Goal: Information Seeking & Learning: Learn about a topic

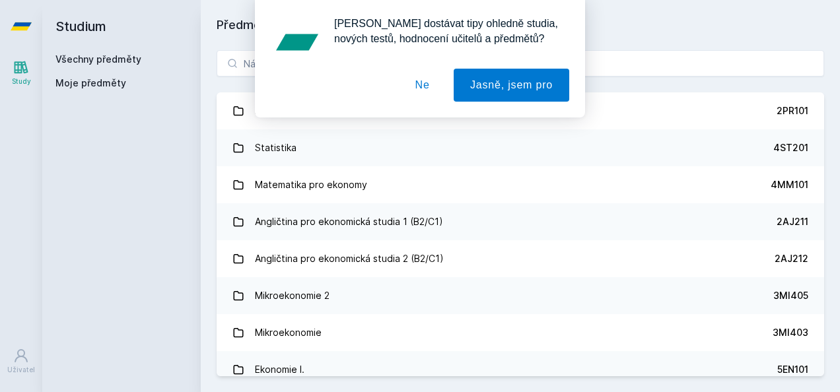
click at [433, 83] on button "Ne" at bounding box center [423, 85] width 48 height 33
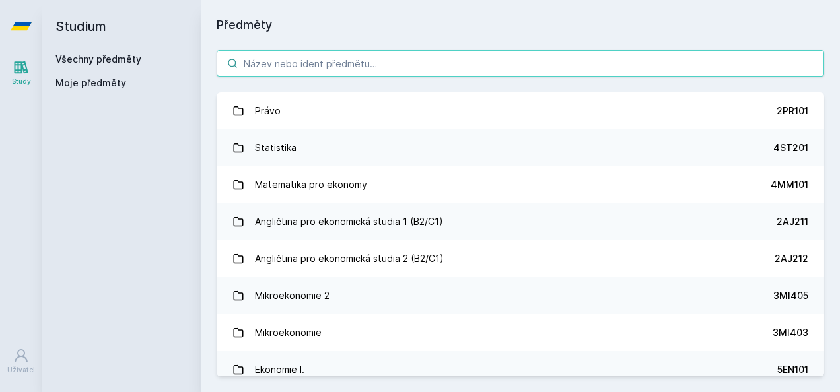
click at [424, 70] on input "search" at bounding box center [521, 63] width 608 height 26
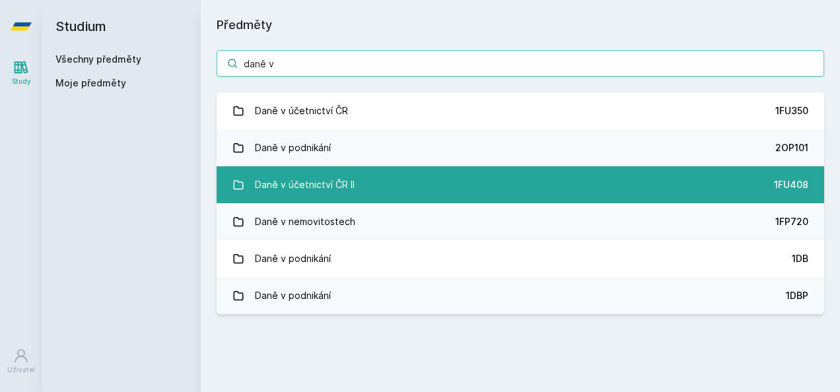
type input "daně v"
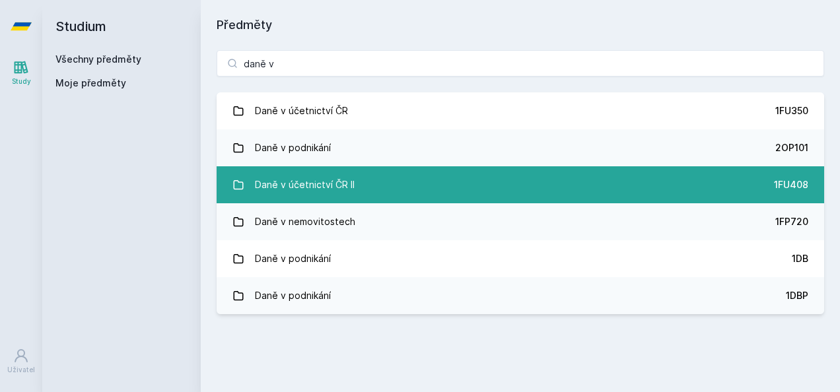
click at [372, 187] on link "Daně v účetnictví ČR II 1FU408" at bounding box center [521, 184] width 608 height 37
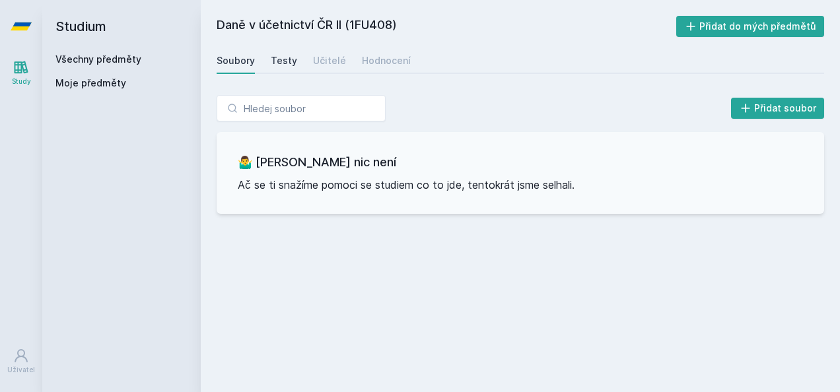
click at [280, 63] on div "Testy" at bounding box center [284, 60] width 26 height 13
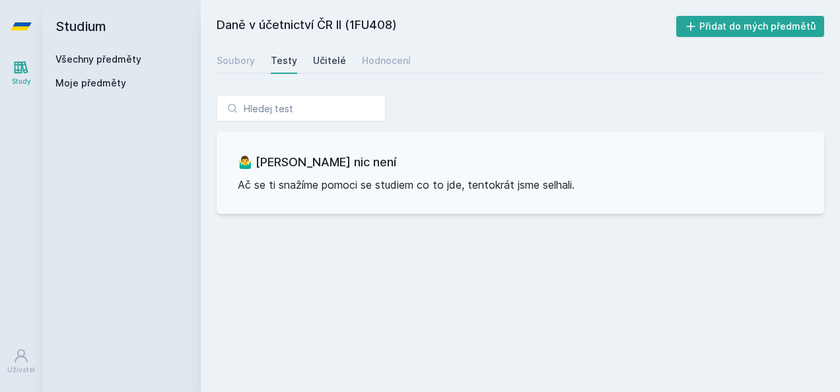
click at [322, 57] on div "Učitelé" at bounding box center [329, 60] width 33 height 13
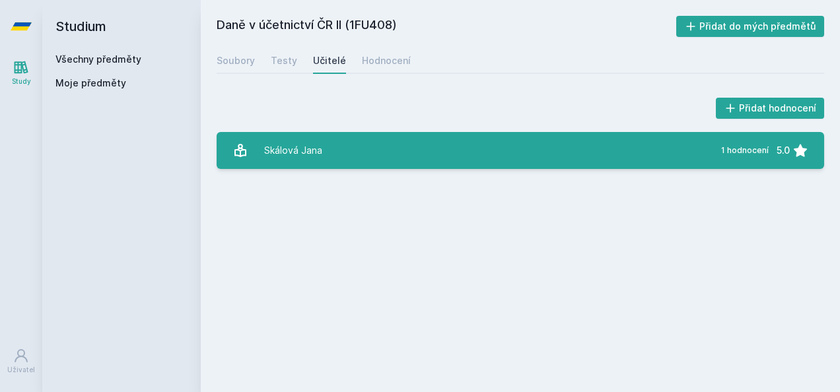
click at [376, 153] on link "[PERSON_NAME] 1 hodnocení 5.0" at bounding box center [521, 150] width 608 height 37
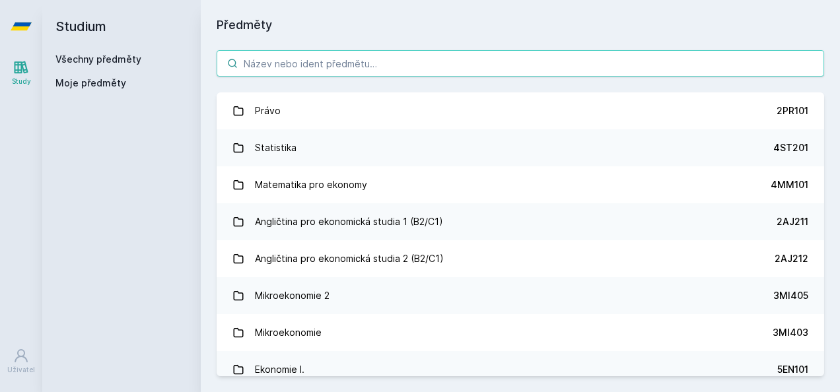
click at [310, 59] on input "search" at bounding box center [521, 63] width 608 height 26
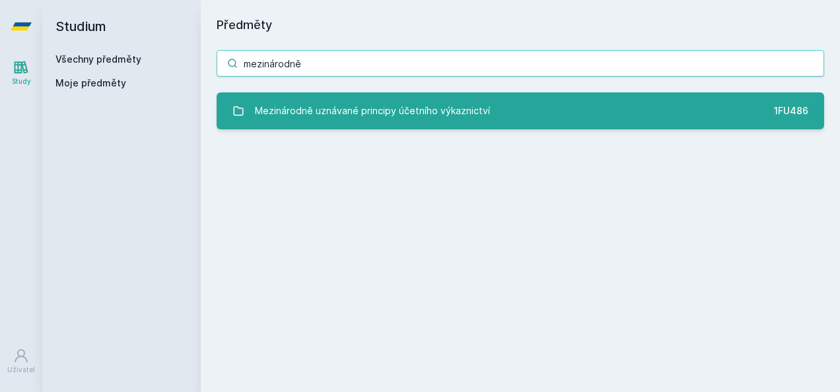
type input "mezinárodně"
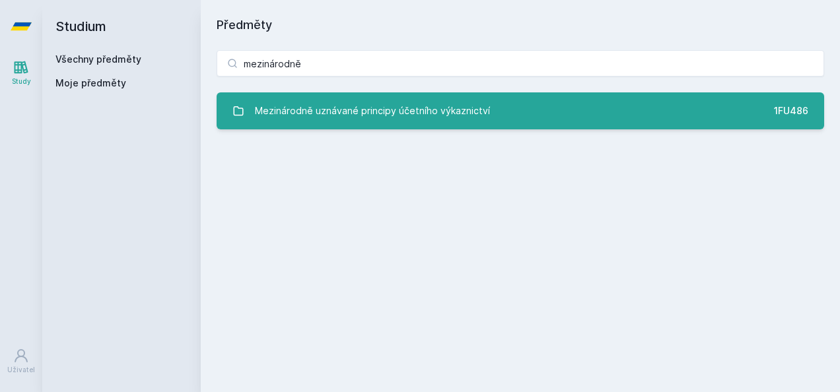
click at [627, 113] on link "Mezinárodně uznávané principy účetního výkaznictví 1FU486" at bounding box center [521, 110] width 608 height 37
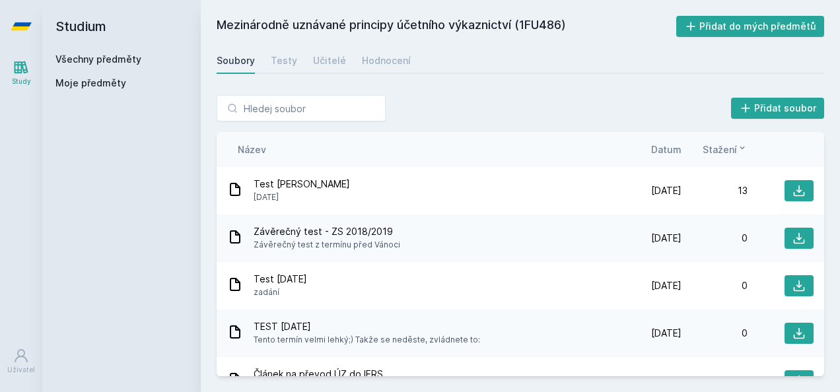
click at [667, 150] on span "Datum" at bounding box center [666, 150] width 30 height 14
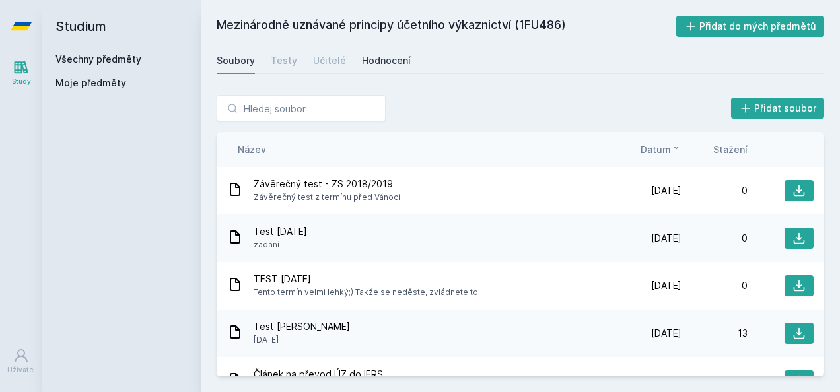
click at [377, 59] on div "Hodnocení" at bounding box center [386, 60] width 49 height 13
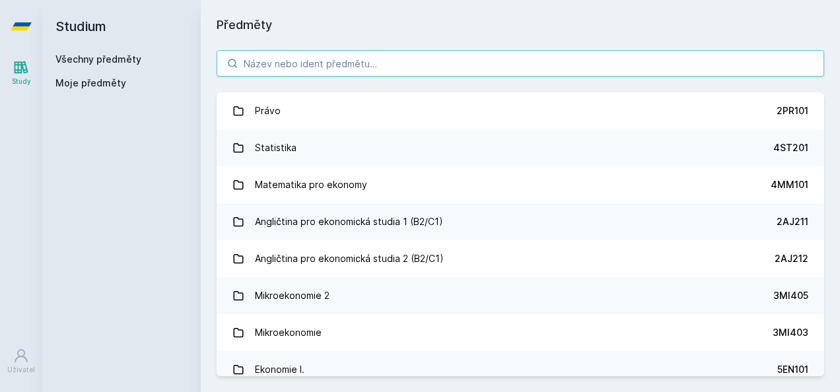
click at [265, 66] on input "search" at bounding box center [521, 63] width 608 height 26
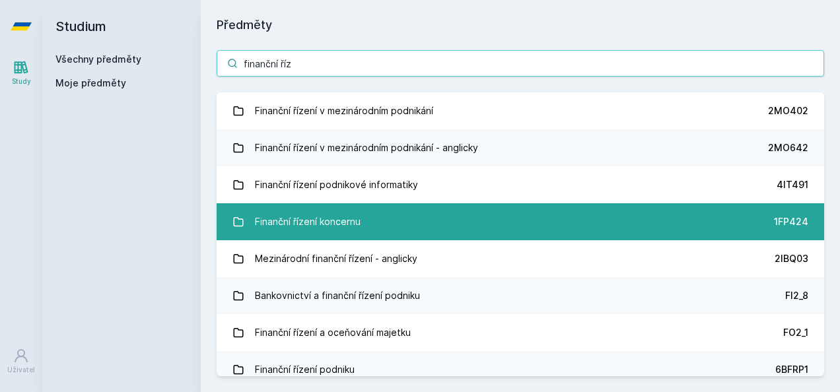
type input "finanční říz"
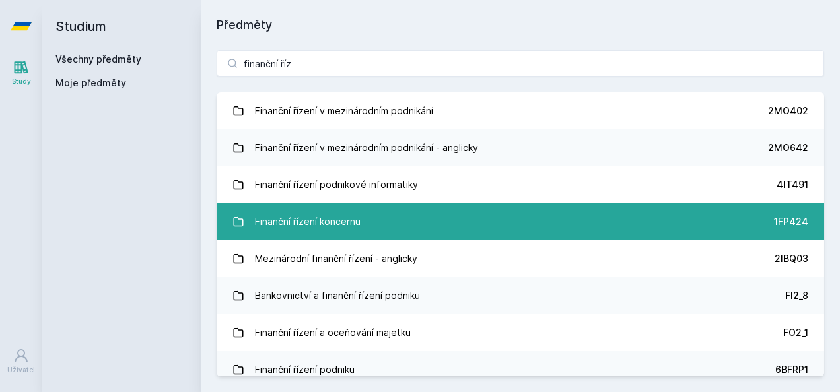
click at [394, 229] on link "Finanční řízení koncernu 1FP424" at bounding box center [521, 221] width 608 height 37
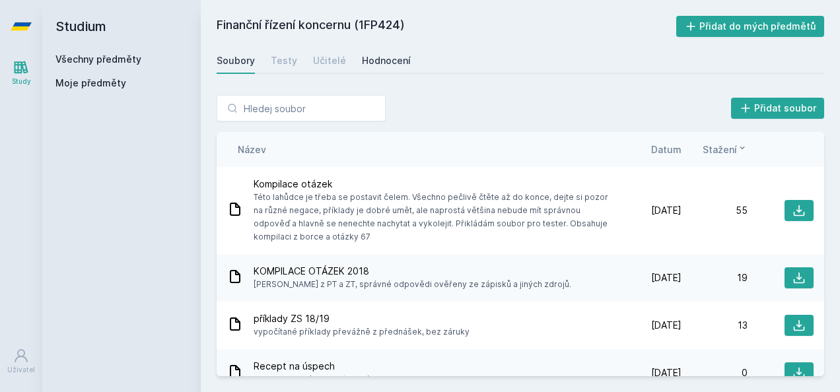
click at [369, 57] on div "Hodnocení" at bounding box center [386, 60] width 49 height 13
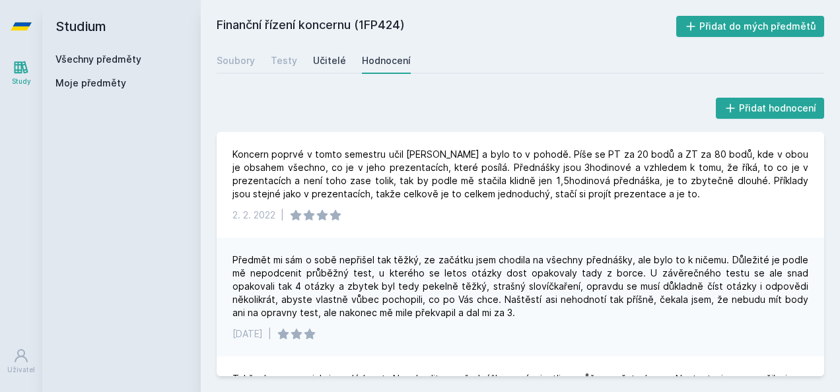
click at [332, 63] on div "Učitelé" at bounding box center [329, 60] width 33 height 13
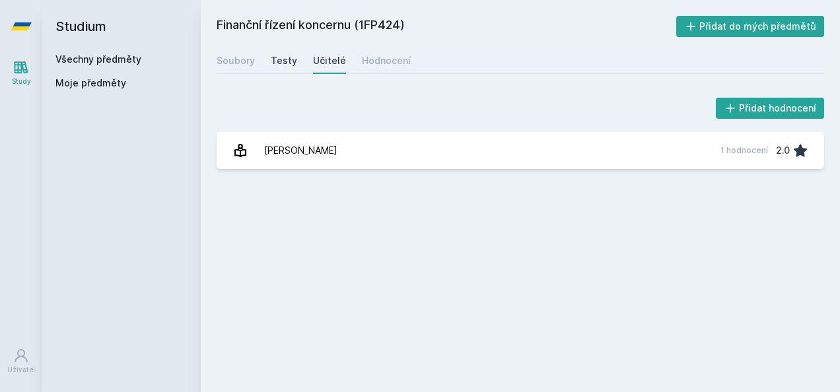
click at [280, 57] on div "Testy" at bounding box center [284, 60] width 26 height 13
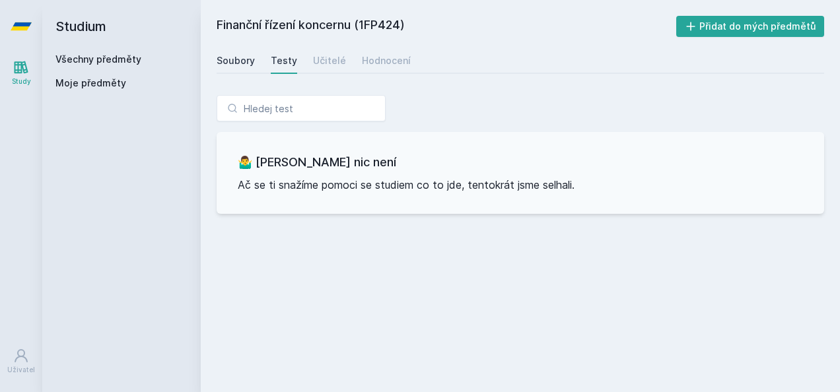
click at [228, 61] on div "Soubory" at bounding box center [236, 60] width 38 height 13
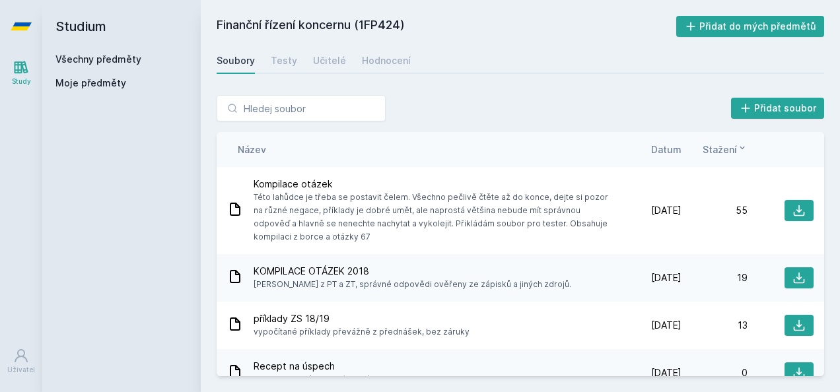
click at [674, 149] on span "Datum" at bounding box center [666, 150] width 30 height 14
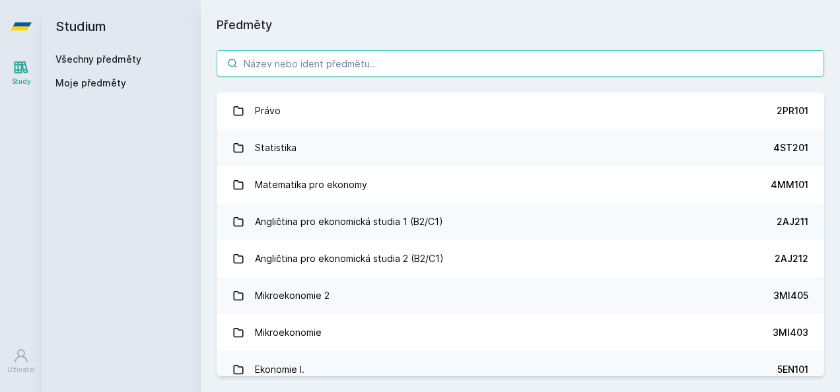
click at [313, 57] on input "search" at bounding box center [521, 63] width 608 height 26
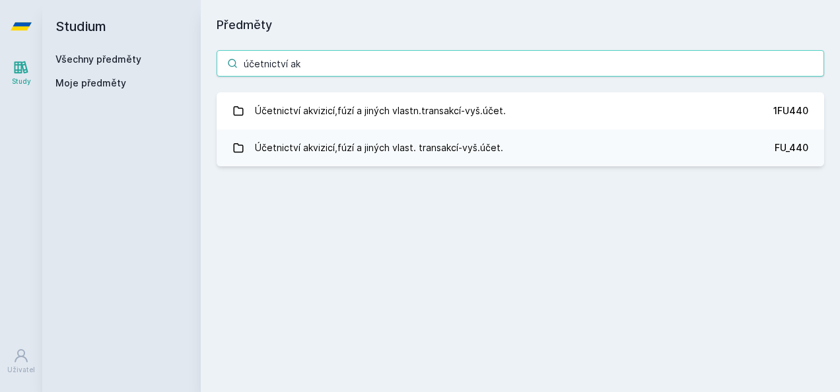
type input "účetnictví ak"
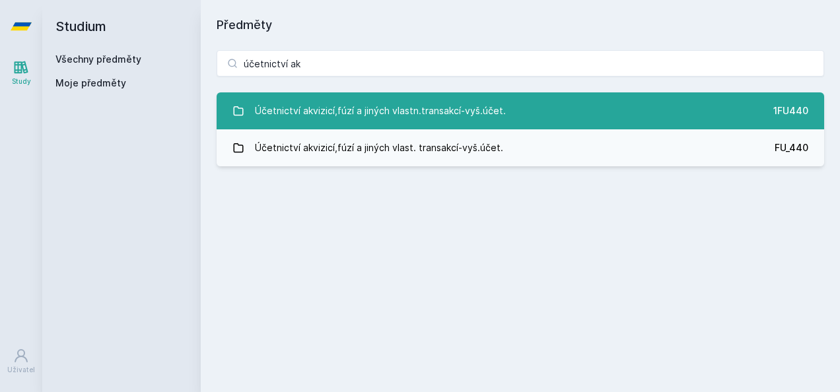
click at [540, 103] on link "Účetnictví akvizicí,fúzí a jiných vlastn.transakcí-vyš.účet. 1FU440" at bounding box center [521, 110] width 608 height 37
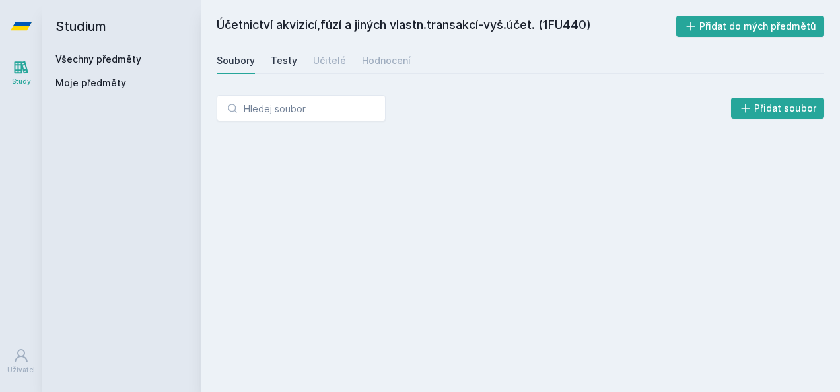
click at [275, 61] on div "Testy" at bounding box center [284, 60] width 26 height 13
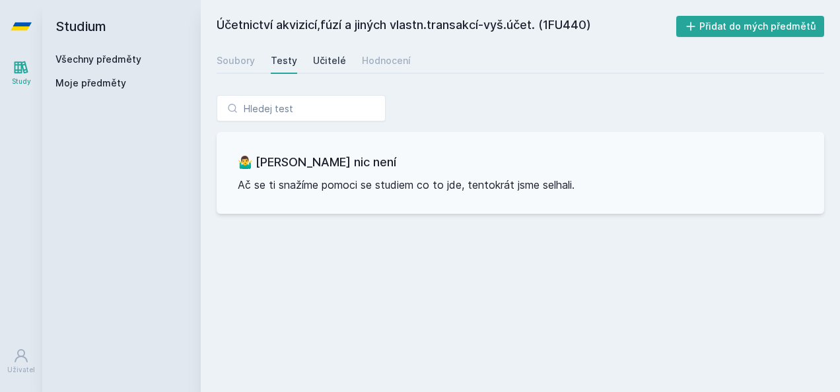
click at [314, 62] on div "Učitelé" at bounding box center [329, 60] width 33 height 13
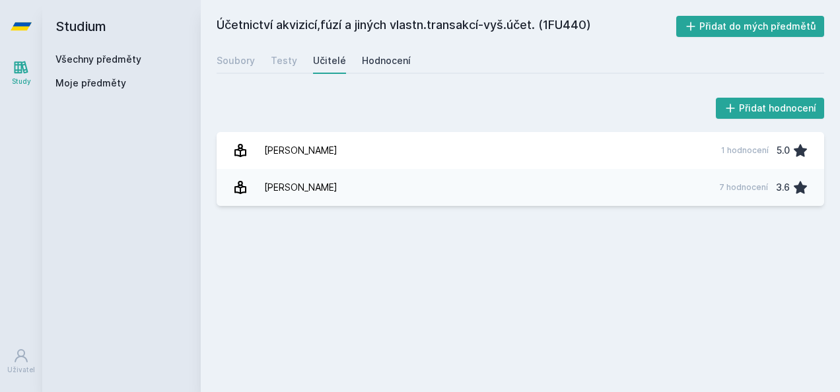
click at [367, 60] on div "Hodnocení" at bounding box center [386, 60] width 49 height 13
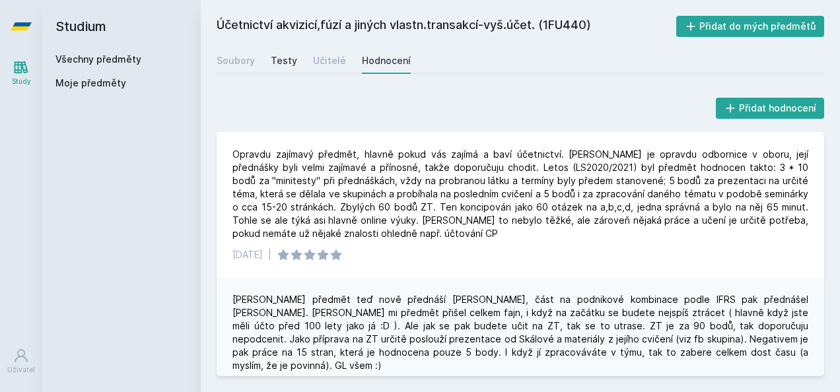
click at [289, 58] on div "Testy" at bounding box center [284, 60] width 26 height 13
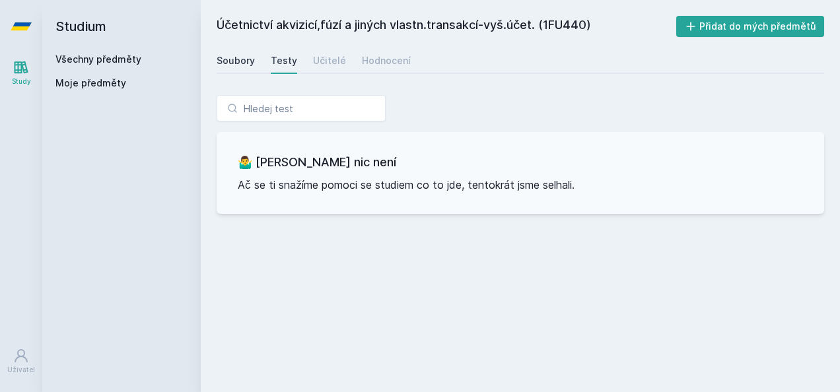
click at [248, 59] on div "Soubory" at bounding box center [236, 60] width 38 height 13
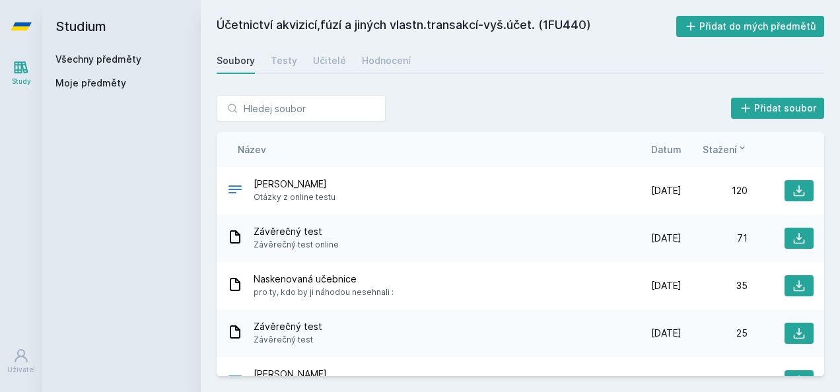
click at [664, 147] on span "Datum" at bounding box center [666, 150] width 30 height 14
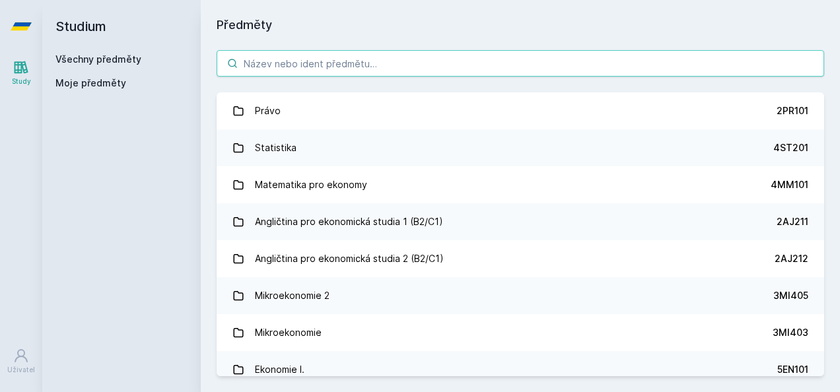
click at [280, 58] on input "search" at bounding box center [521, 63] width 608 height 26
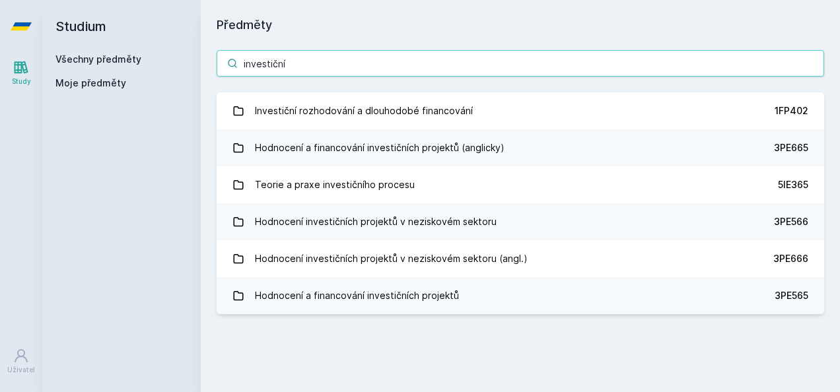
type input "investiční"
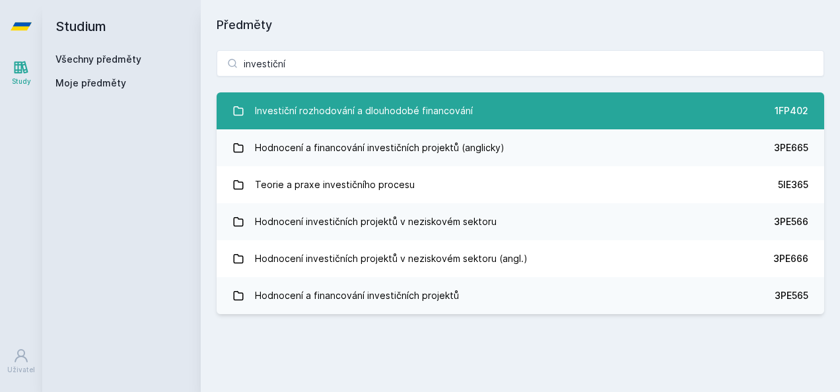
click at [331, 114] on div "Investiční rozhodování a dlouhodobé financování" at bounding box center [364, 111] width 218 height 26
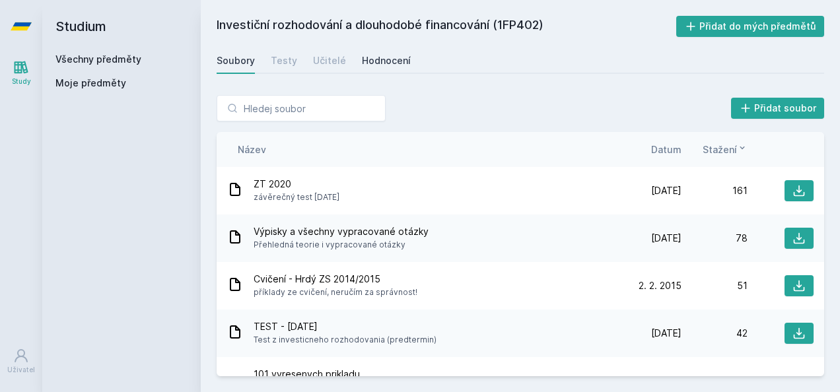
click at [374, 61] on div "Hodnocení" at bounding box center [386, 60] width 49 height 13
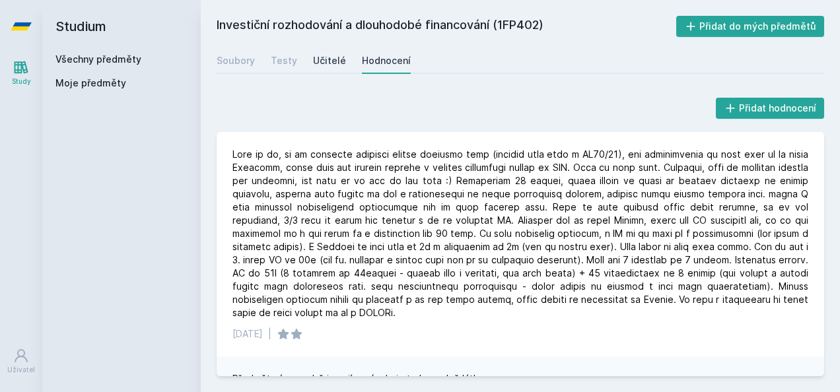
click at [331, 59] on div "Učitelé" at bounding box center [329, 60] width 33 height 13
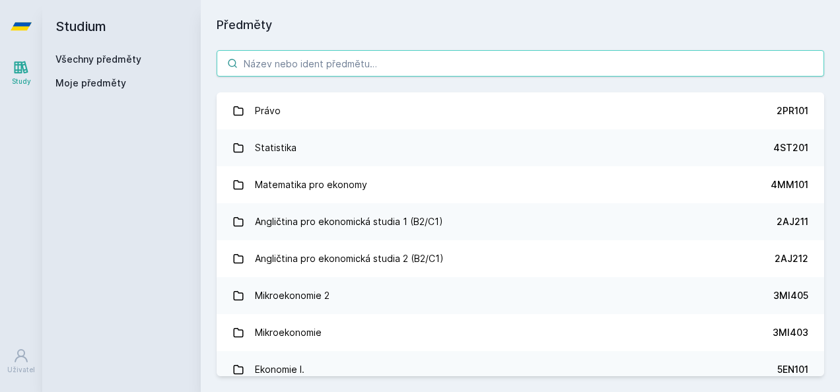
click at [260, 67] on input "search" at bounding box center [521, 63] width 608 height 26
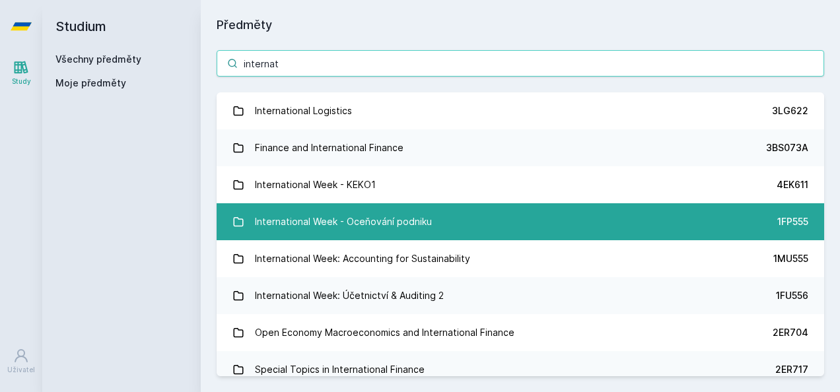
type input "internat"
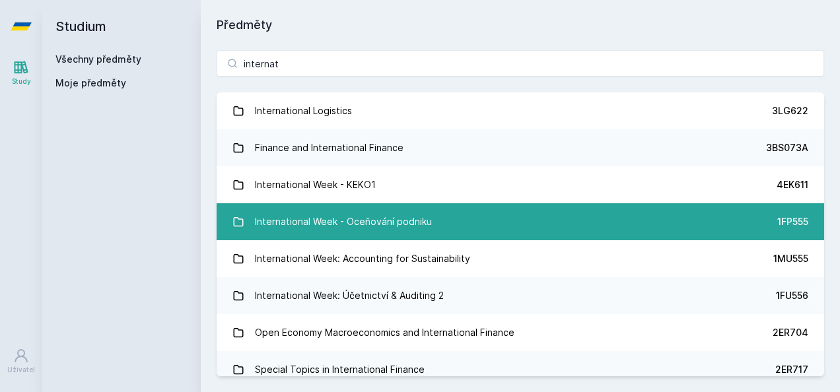
click at [398, 215] on div "International Week - Oceňování podniku" at bounding box center [343, 222] width 177 height 26
